Goal: Task Accomplishment & Management: Use online tool/utility

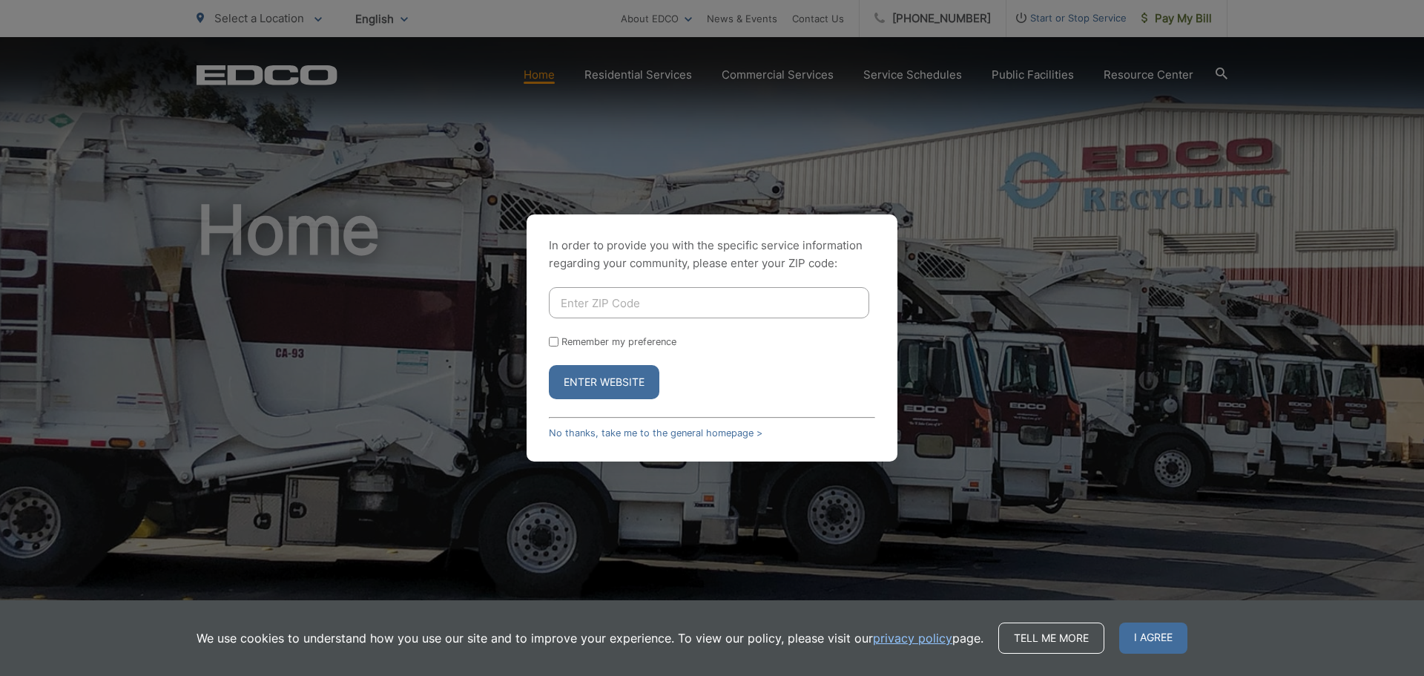
click at [657, 310] on input "Enter ZIP Code" at bounding box center [709, 302] width 320 height 31
type input "91977"
click at [608, 398] on button "Enter Website" at bounding box center [604, 382] width 111 height 34
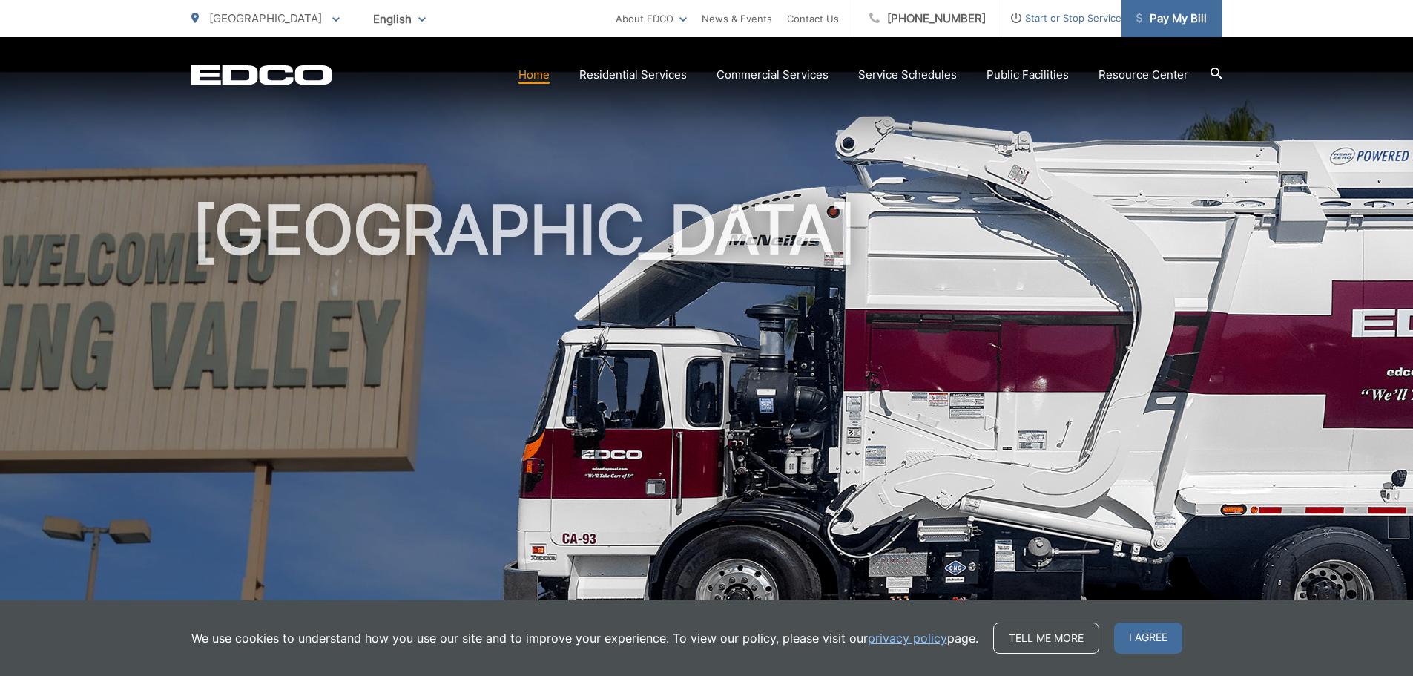
click at [1180, 18] on span "Pay My Bill" at bounding box center [1172, 19] width 70 height 18
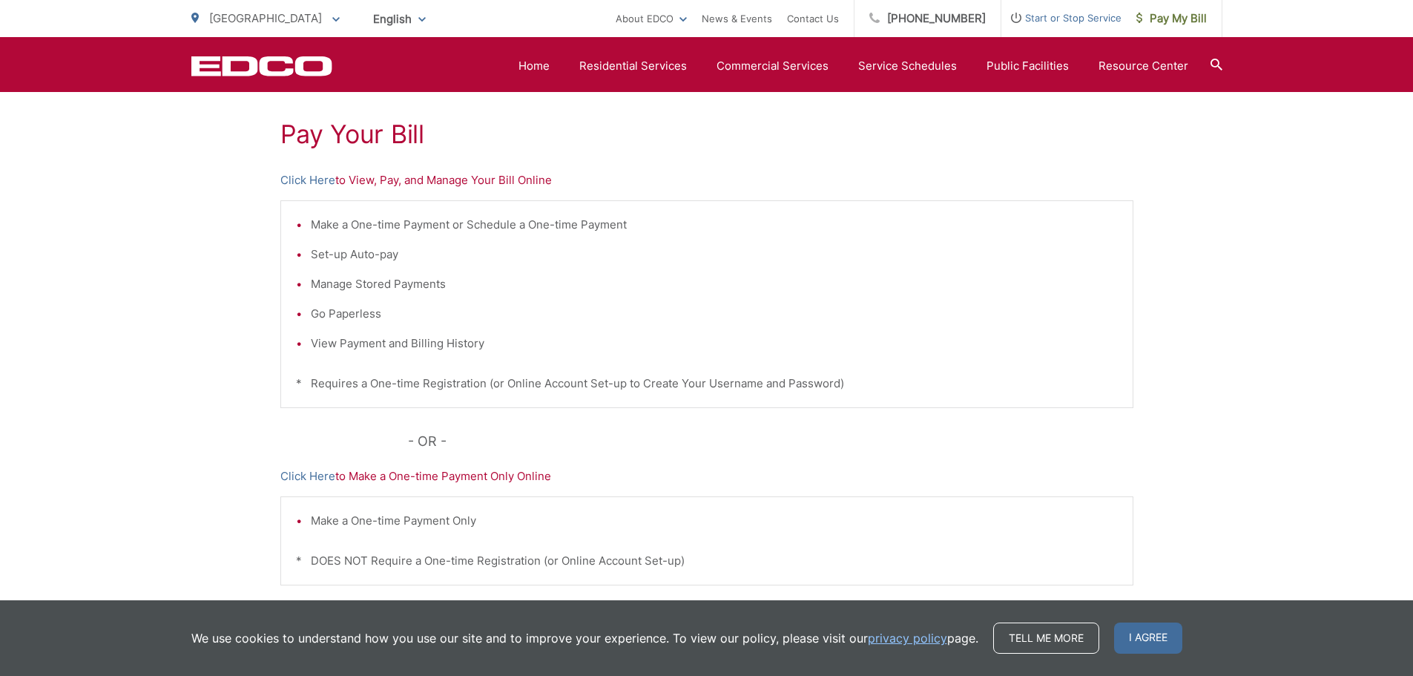
scroll to position [231, 0]
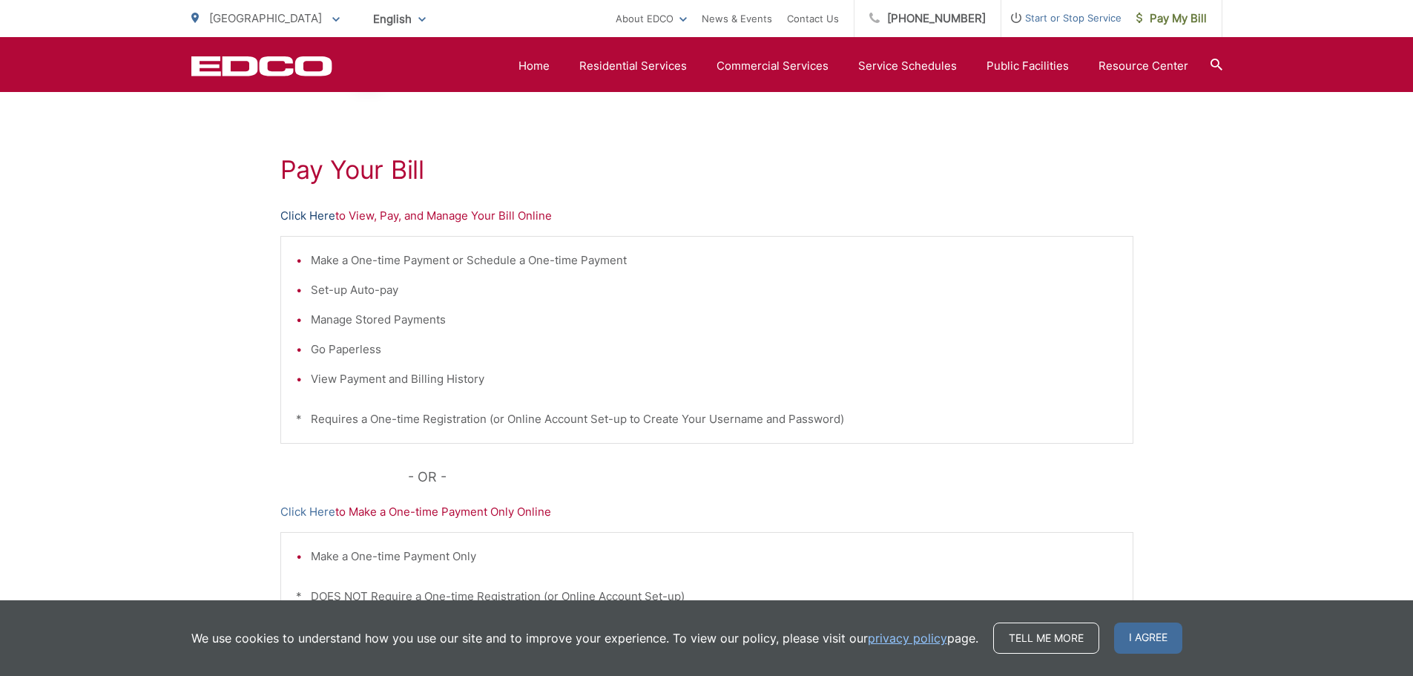
click at [306, 215] on link "Click Here" at bounding box center [307, 216] width 55 height 18
